Goal: Task Accomplishment & Management: Manage account settings

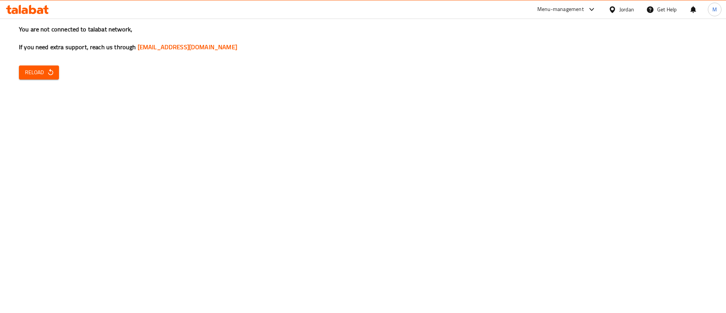
click at [51, 71] on icon "button" at bounding box center [51, 72] width 8 height 8
click at [55, 67] on button "Reload" at bounding box center [39, 72] width 40 height 14
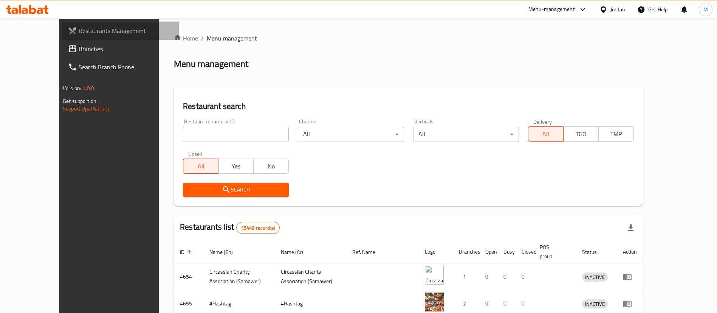
click at [88, 35] on link "Restaurants Management" at bounding box center [120, 31] width 117 height 18
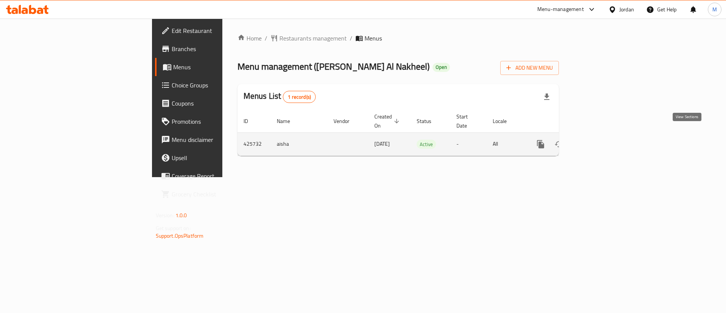
click at [599, 139] on icon "enhanced table" at bounding box center [594, 143] width 9 height 9
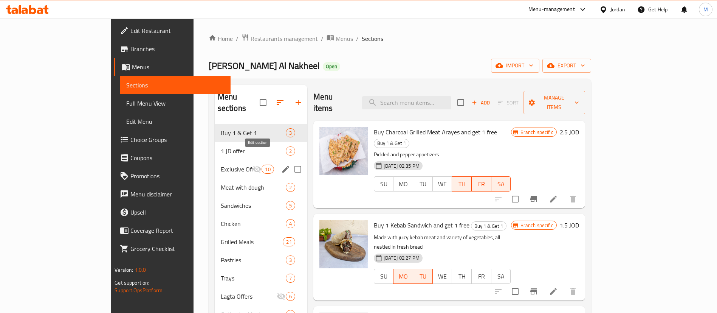
click at [281, 164] on icon "edit" at bounding box center [285, 168] width 9 height 9
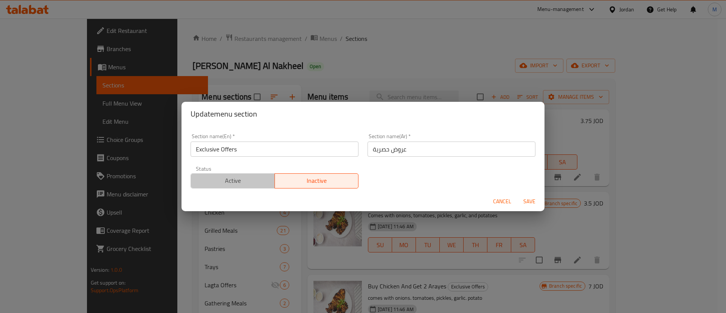
click at [260, 187] on button "Active" at bounding box center [232, 180] width 84 height 15
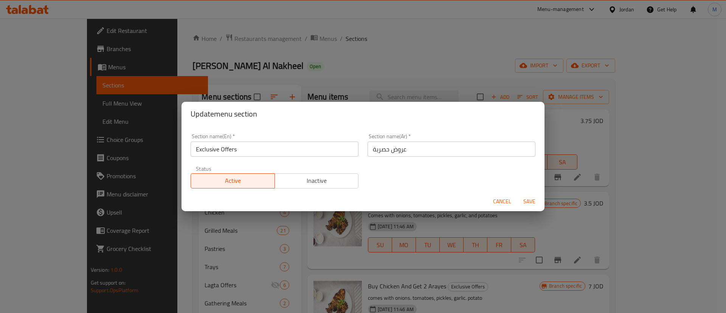
click at [529, 200] on span "Save" at bounding box center [529, 201] width 18 height 9
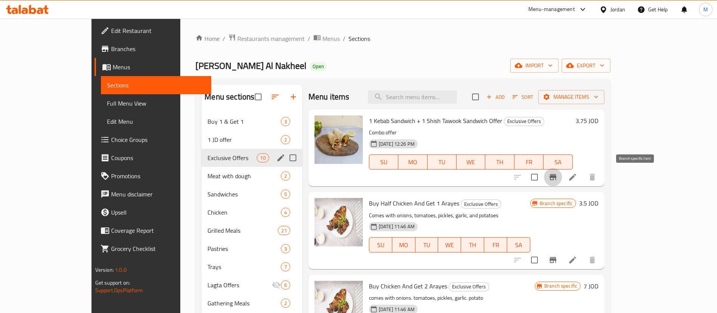
click at [556, 174] on icon "Branch-specific-item" at bounding box center [552, 177] width 7 height 6
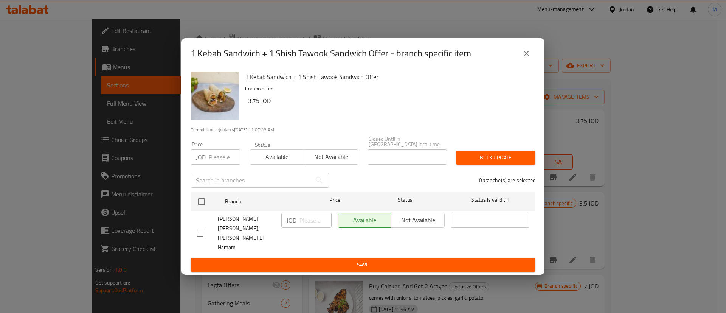
click at [520, 60] on button "close" at bounding box center [526, 53] width 18 height 18
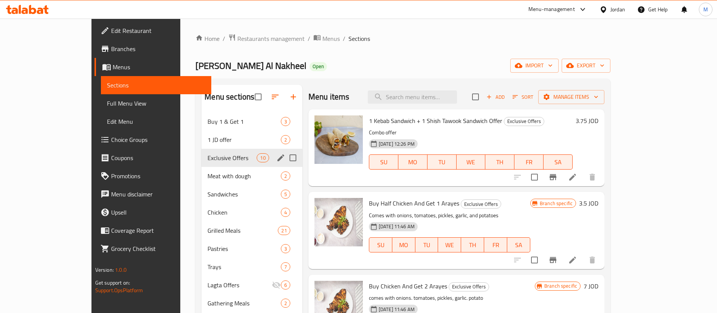
click at [111, 51] on span "Branches" at bounding box center [158, 48] width 94 height 9
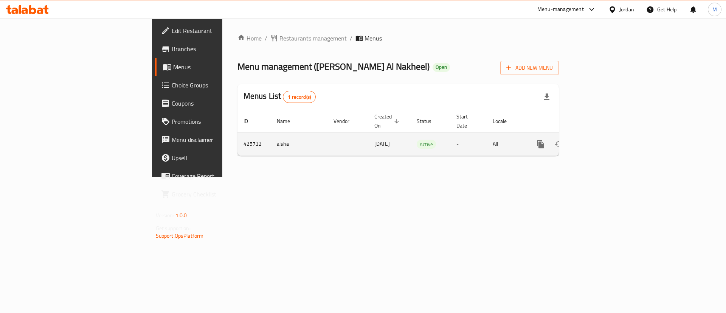
click at [604, 135] on link "enhanced table" at bounding box center [595, 144] width 18 height 18
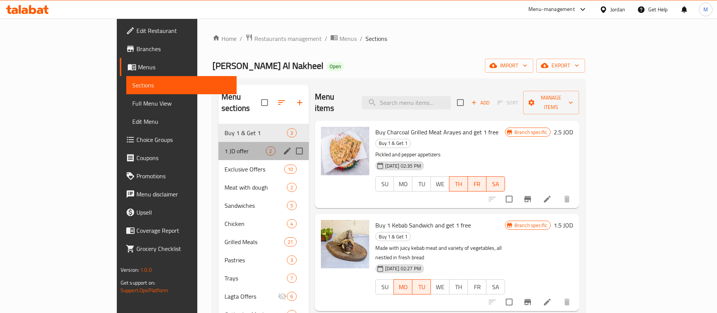
click at [218, 142] on div "1 JD offer 2" at bounding box center [263, 151] width 90 height 18
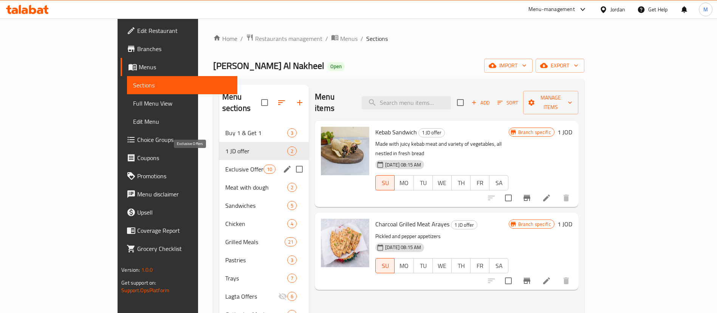
click at [225, 164] on span "Exclusive Offers" at bounding box center [244, 168] width 38 height 9
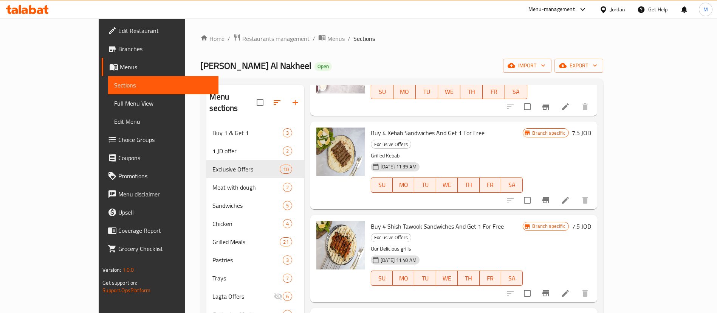
scroll to position [237, 0]
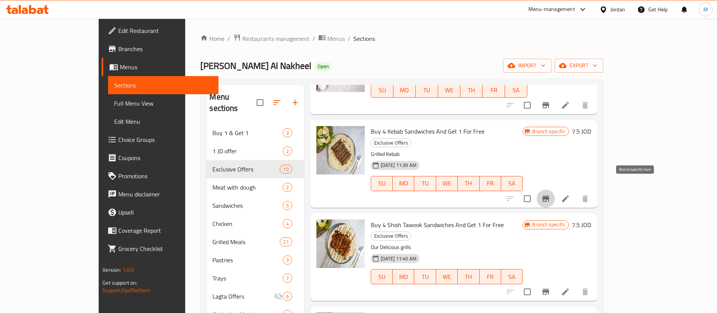
click at [550, 194] on icon "Branch-specific-item" at bounding box center [545, 198] width 9 height 9
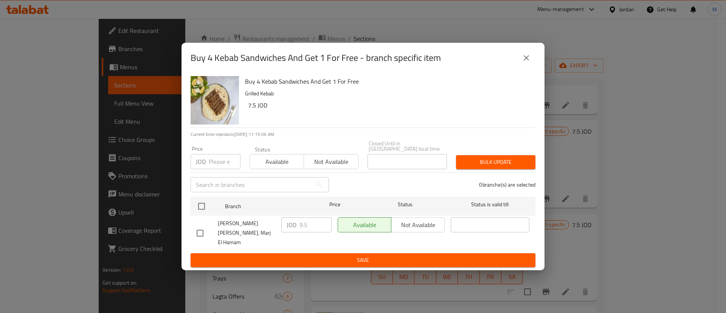
click at [223, 165] on input "number" at bounding box center [225, 161] width 32 height 15
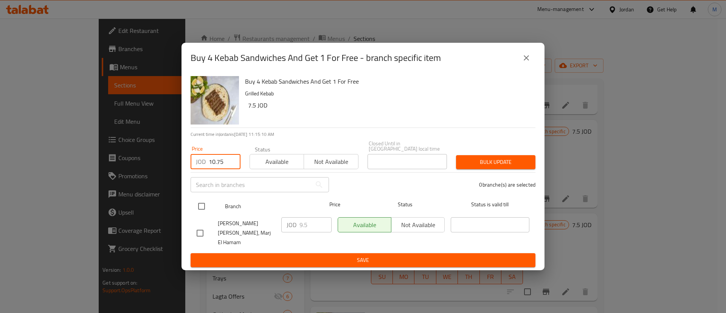
type input "10.75"
click at [203, 210] on input "checkbox" at bounding box center [201, 206] width 16 height 16
checkbox input "true"
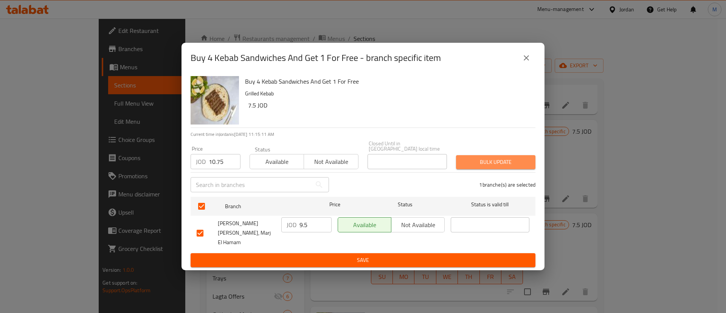
click at [463, 164] on span "Bulk update" at bounding box center [495, 161] width 67 height 9
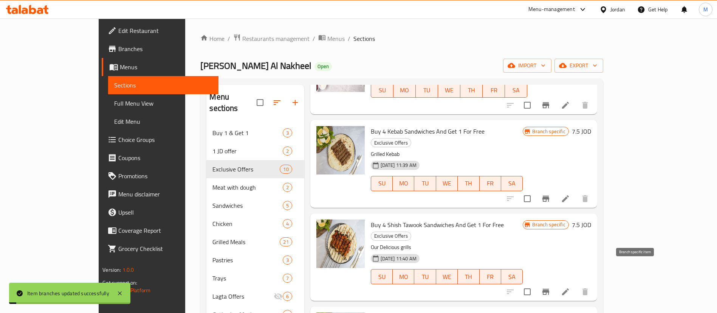
click at [549, 288] on icon "Branch-specific-item" at bounding box center [545, 291] width 7 height 6
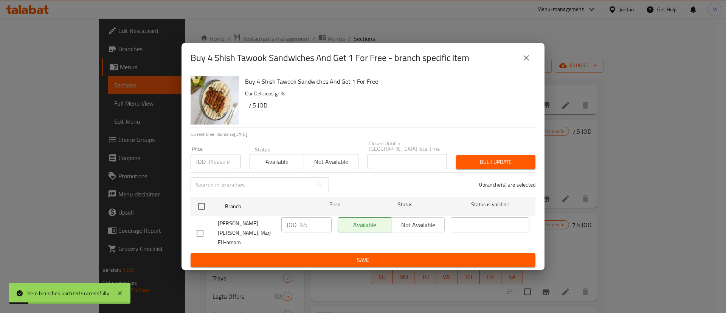
click at [217, 168] on input "number" at bounding box center [225, 161] width 32 height 15
paste input "10.75"
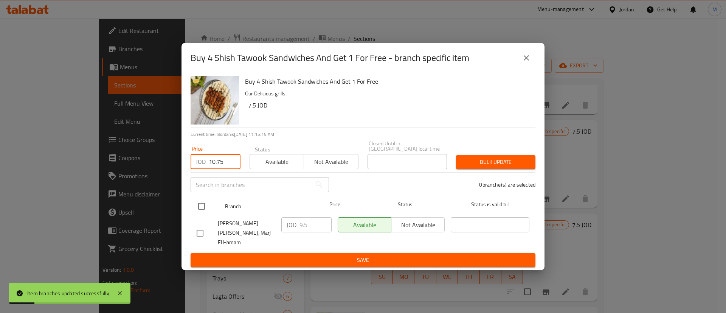
type input "10.75"
click at [203, 210] on input "checkbox" at bounding box center [201, 206] width 16 height 16
checkbox input "true"
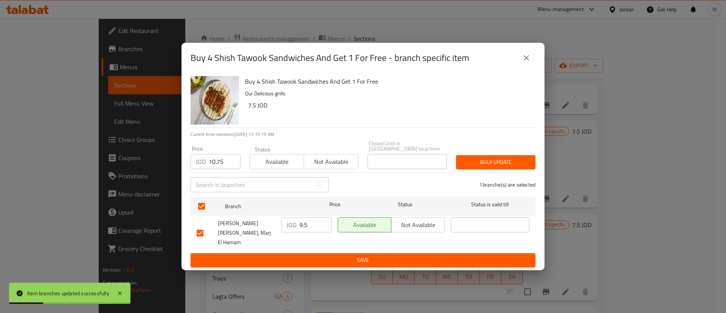
click at [486, 167] on span "Bulk update" at bounding box center [495, 161] width 67 height 9
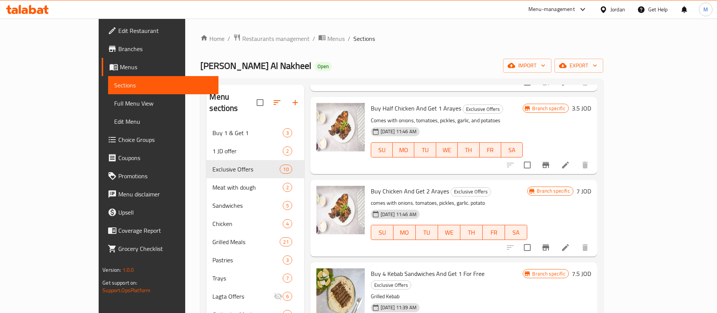
scroll to position [0, 0]
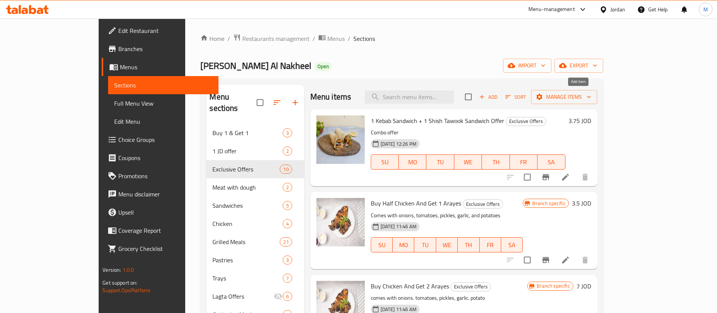
click at [498, 94] on span "Add" at bounding box center [488, 97] width 20 height 9
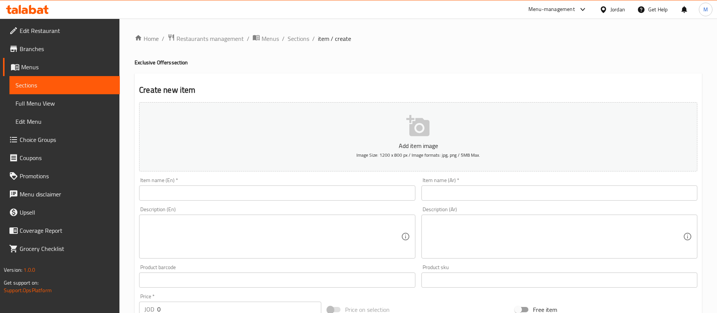
click at [471, 191] on input "text" at bounding box center [559, 192] width 276 height 15
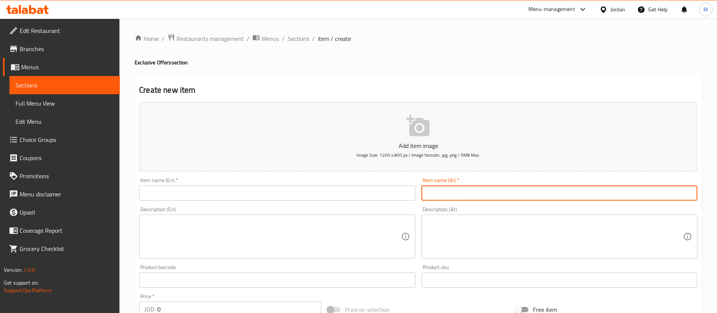
paste input "1 عرايس + بطاطا + 1 ماتريكس ب 2.25"
drag, startPoint x: 450, startPoint y: 192, endPoint x: 439, endPoint y: 192, distance: 11.0
click at [439, 192] on input "1 عرايس + بطاطا + 1 ماتريكس ب 2.25" at bounding box center [559, 192] width 276 height 15
click at [438, 190] on input "1 عرايس + بطاطا + 1 ماتريكس ب 2.25" at bounding box center [559, 192] width 276 height 15
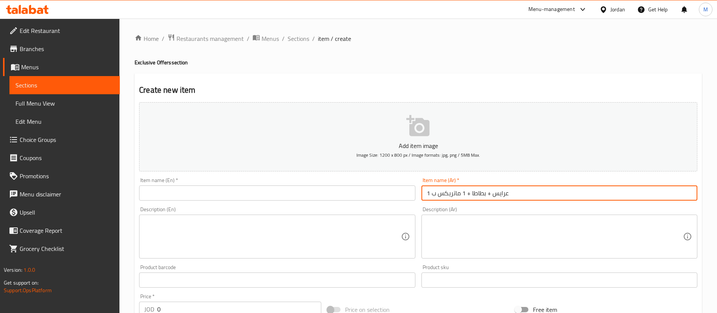
click at [433, 193] on input "1 عرايس + بطاطا + 1 ماتريكس ب" at bounding box center [559, 192] width 276 height 15
click at [434, 193] on input "1 عرايس + بطاطا + 1 ماتريكس ب" at bounding box center [559, 192] width 276 height 15
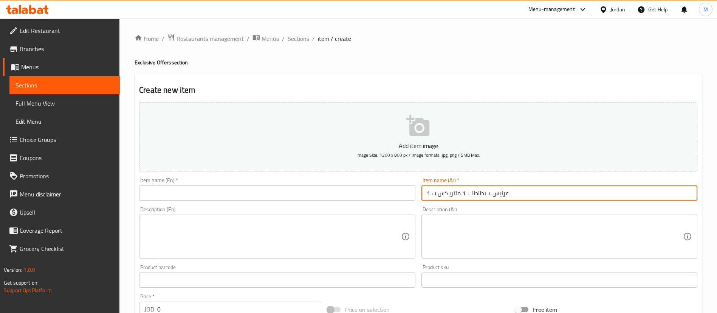
click at [435, 193] on input "1 عرايس + بطاطا + 1 ماتريكس ب" at bounding box center [559, 192] width 276 height 15
drag, startPoint x: 427, startPoint y: 192, endPoint x: 415, endPoint y: 196, distance: 12.2
click at [415, 196] on div "Add item image Image Size: 1200 x 800 px / Image formats: jpg, png / 5MB Max. I…" at bounding box center [418, 262] width 564 height 326
click at [501, 189] on input "عرايس + بطاطا + 1 ماتريكس" at bounding box center [559, 192] width 276 height 15
type input "1 عرايس + بطاطا + ماتريكس"
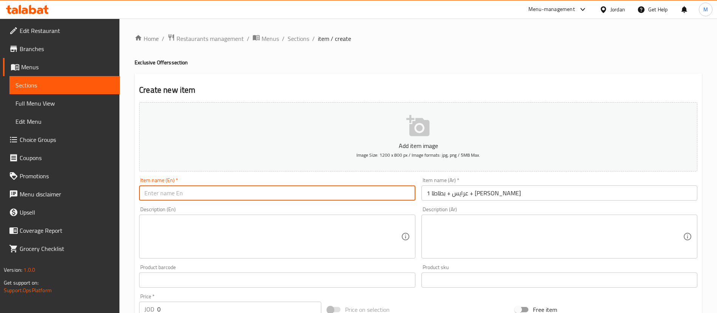
click at [257, 189] on input "text" at bounding box center [277, 192] width 276 height 15
type input "1 Arayes + 1 Fries + 1 Matrix"
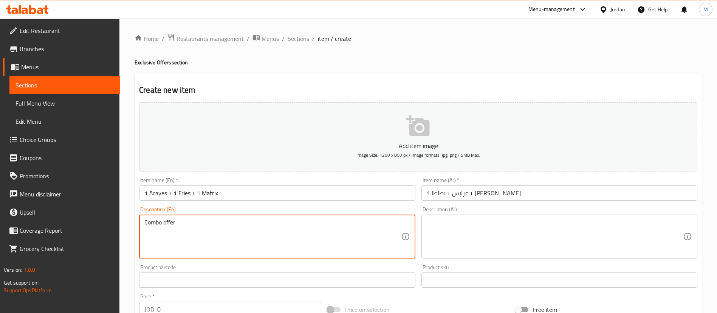
type textarea "Combo offer"
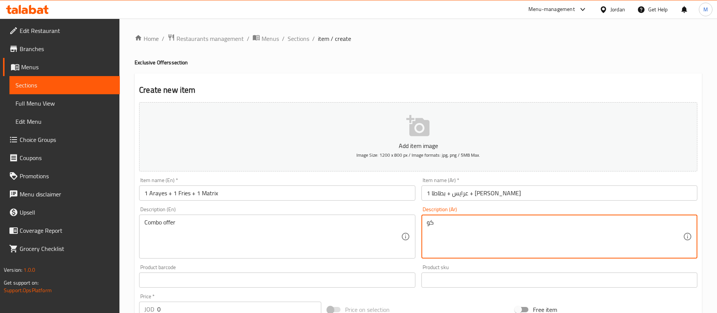
type textarea "ك"
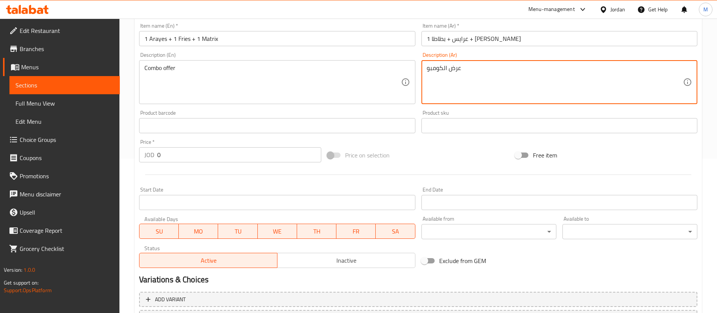
scroll to position [161, 0]
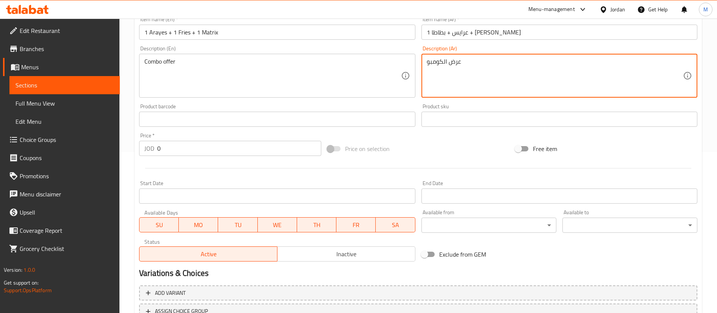
type textarea "عرض الكومبو"
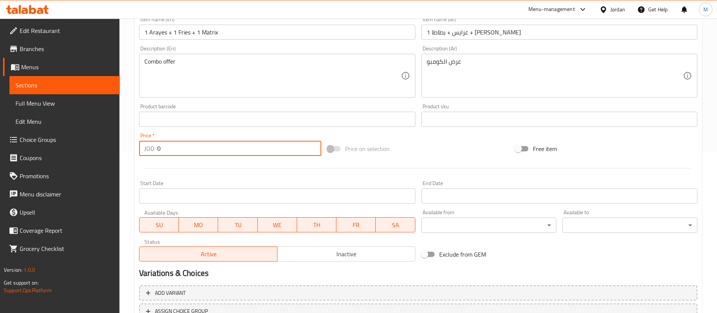
click at [186, 149] on input "0" at bounding box center [239, 148] width 164 height 15
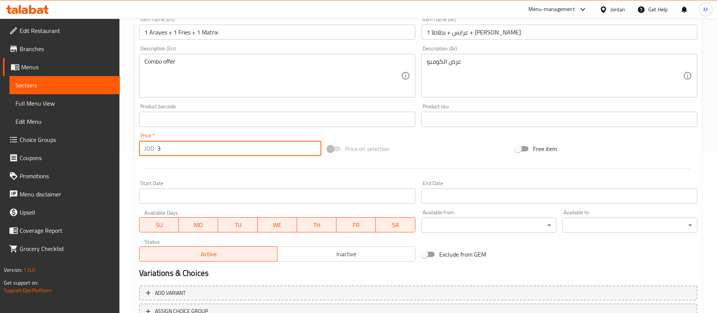
click at [186, 149] on input "3" at bounding box center [239, 148] width 164 height 15
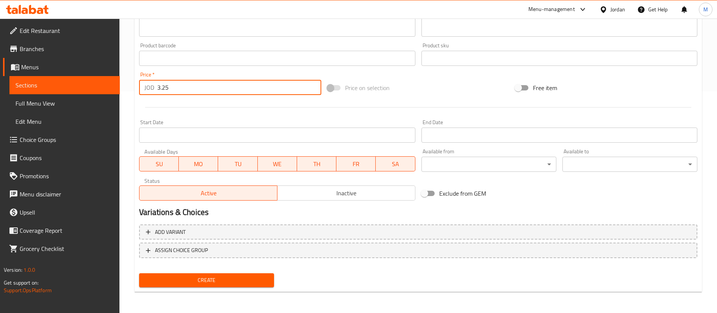
type input "3.25"
click at [247, 275] on span "Create" at bounding box center [206, 279] width 123 height 9
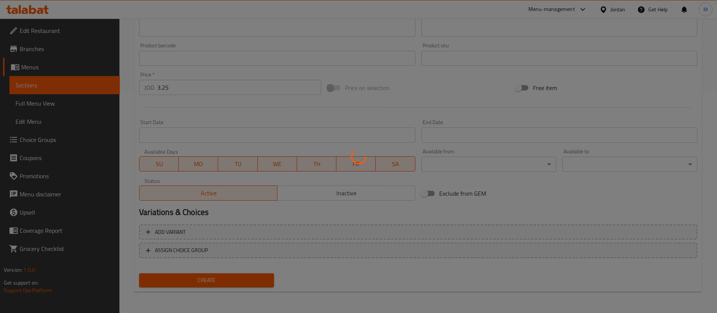
type input "0"
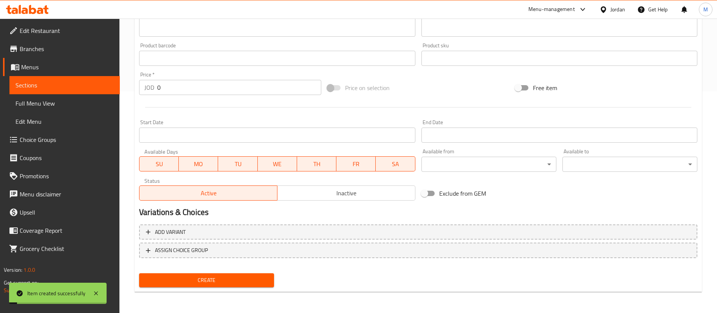
scroll to position [0, 0]
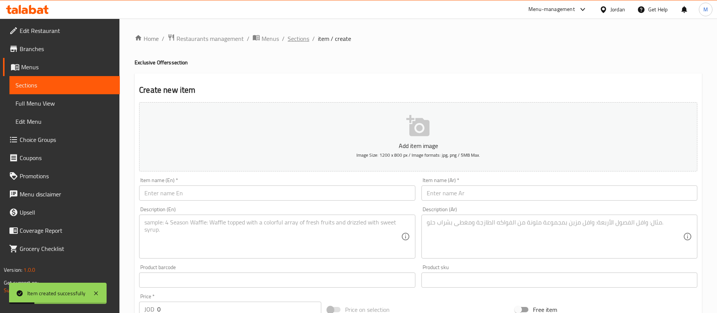
click at [296, 43] on span "Sections" at bounding box center [299, 38] width 22 height 9
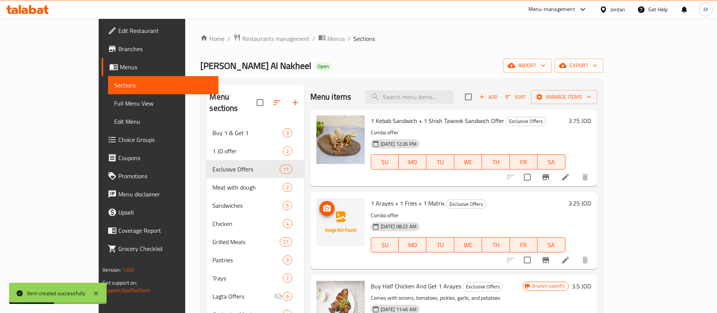
click at [322, 205] on icon "upload picture" at bounding box center [326, 208] width 9 height 9
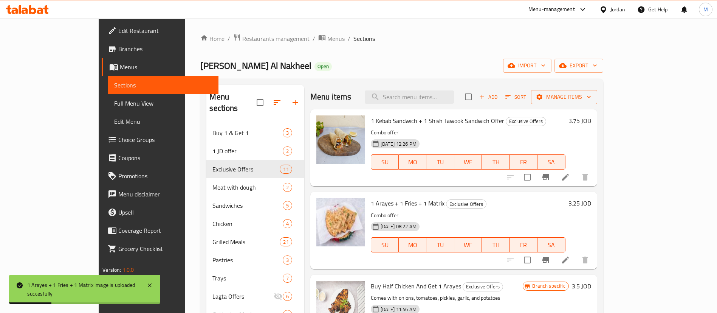
click at [118, 52] on span "Branches" at bounding box center [165, 48] width 94 height 9
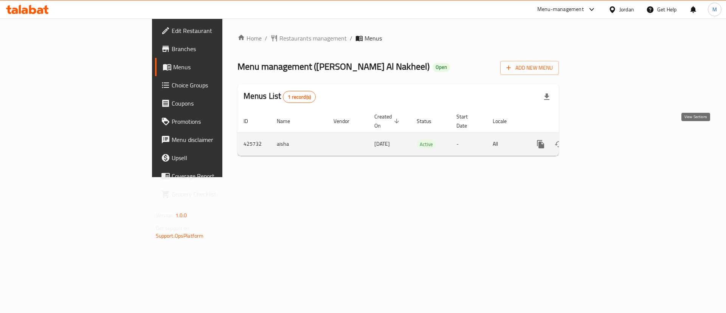
click at [604, 135] on link "enhanced table" at bounding box center [595, 144] width 18 height 18
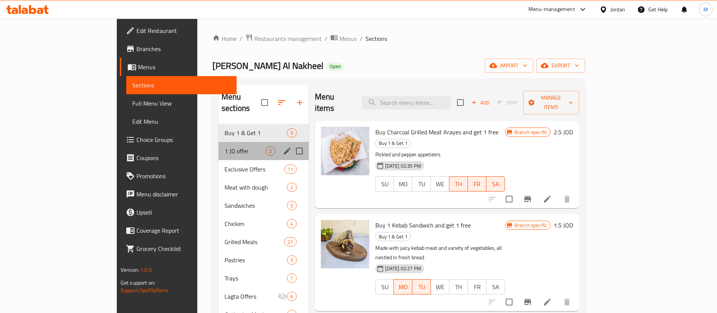
click at [218, 144] on div "1 JD offer 2" at bounding box center [263, 151] width 90 height 18
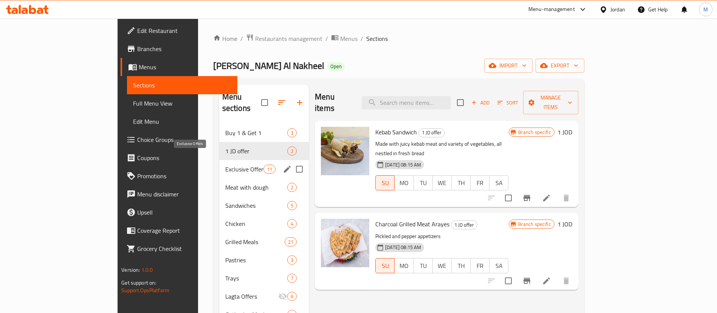
click at [225, 164] on span "Exclusive Offers" at bounding box center [244, 168] width 38 height 9
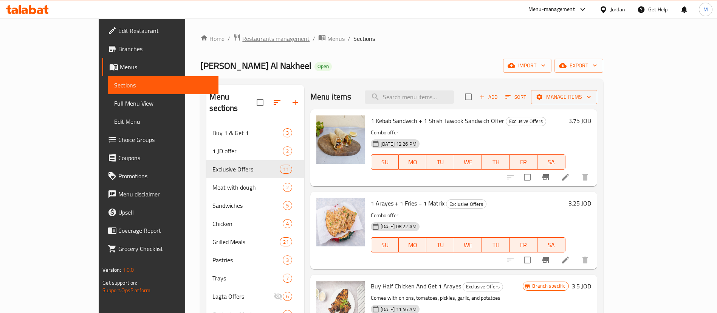
click at [242, 37] on span "Restaurants management" at bounding box center [275, 38] width 67 height 9
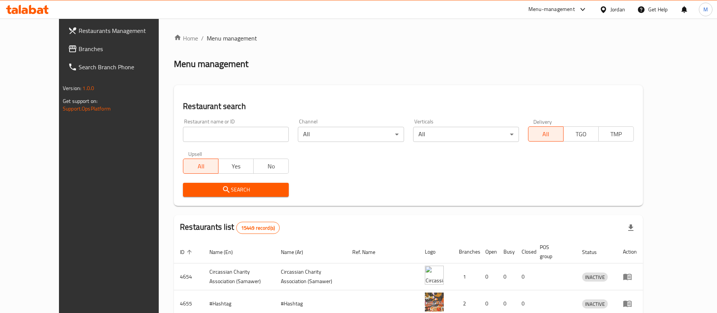
click at [79, 32] on span "Restaurants Management" at bounding box center [126, 30] width 94 height 9
